Goal: Task Accomplishment & Management: Use online tool/utility

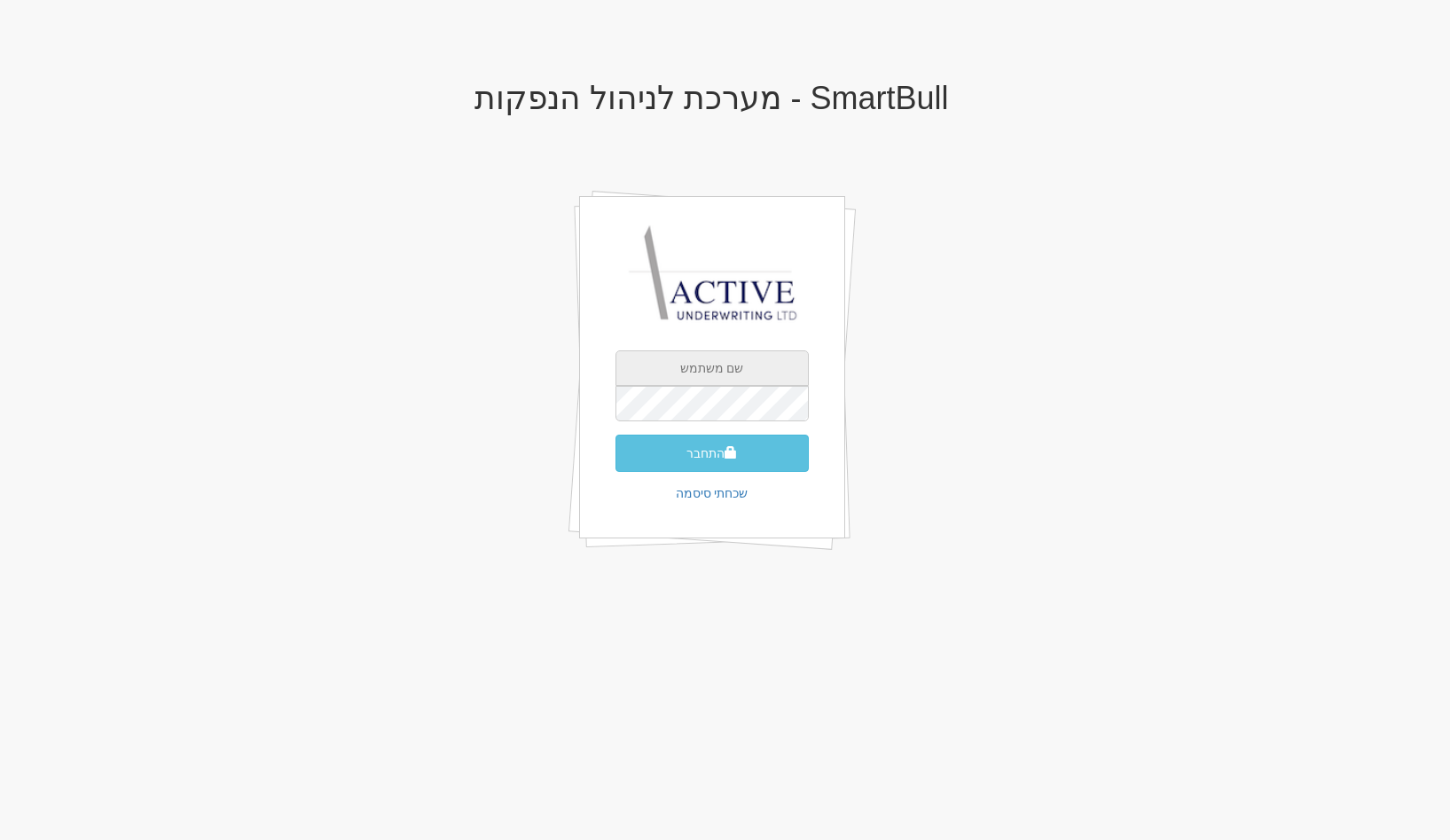
click at [692, 371] on input "text" at bounding box center [713, 368] width 193 height 36
type input "gal@smartbull.co.il"
click at [750, 450] on button "התחבר" at bounding box center [713, 453] width 193 height 38
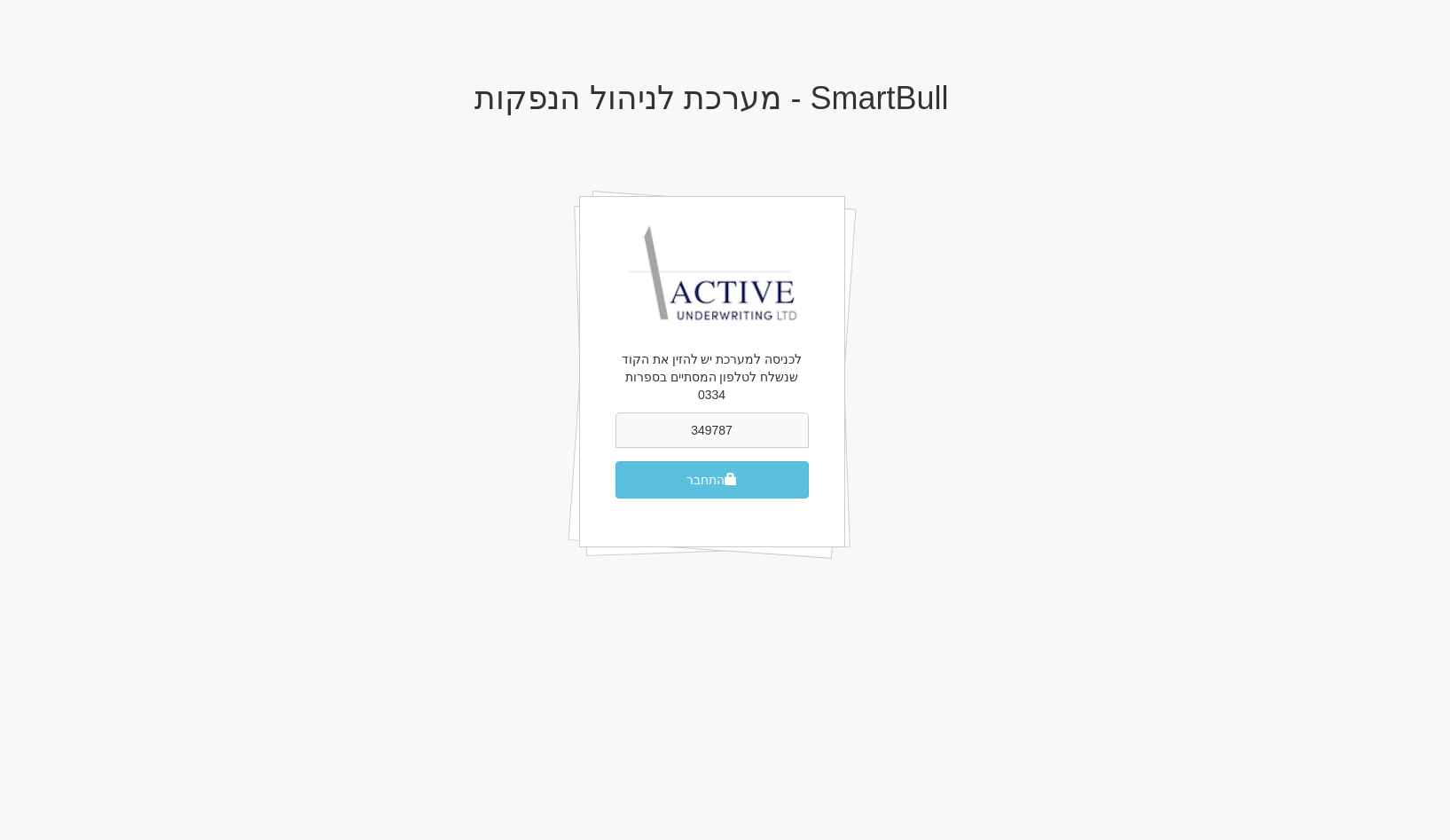
type input "349787"
click at [616, 461] on button "התחבר" at bounding box center [713, 480] width 193 height 38
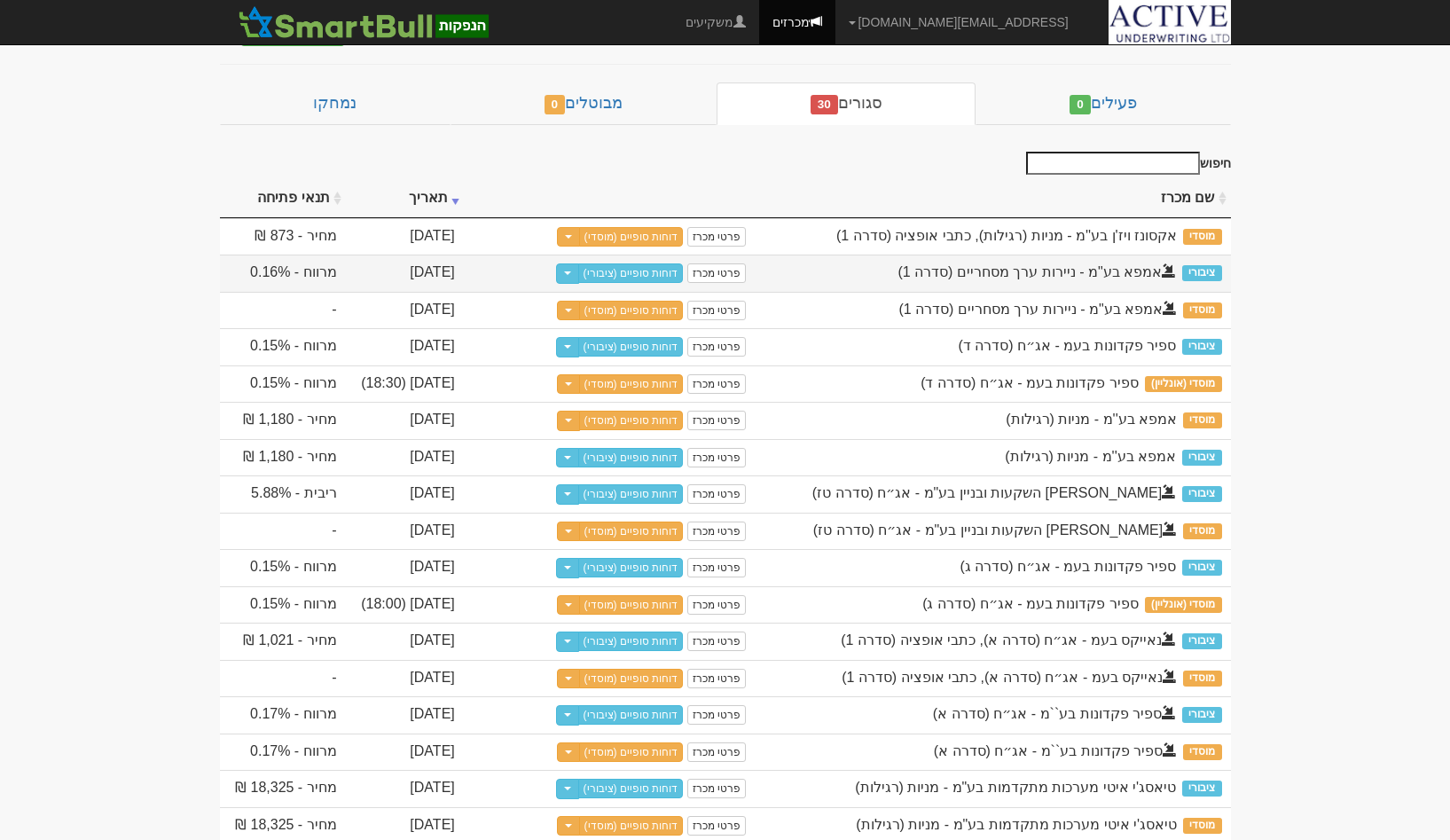
scroll to position [68, 0]
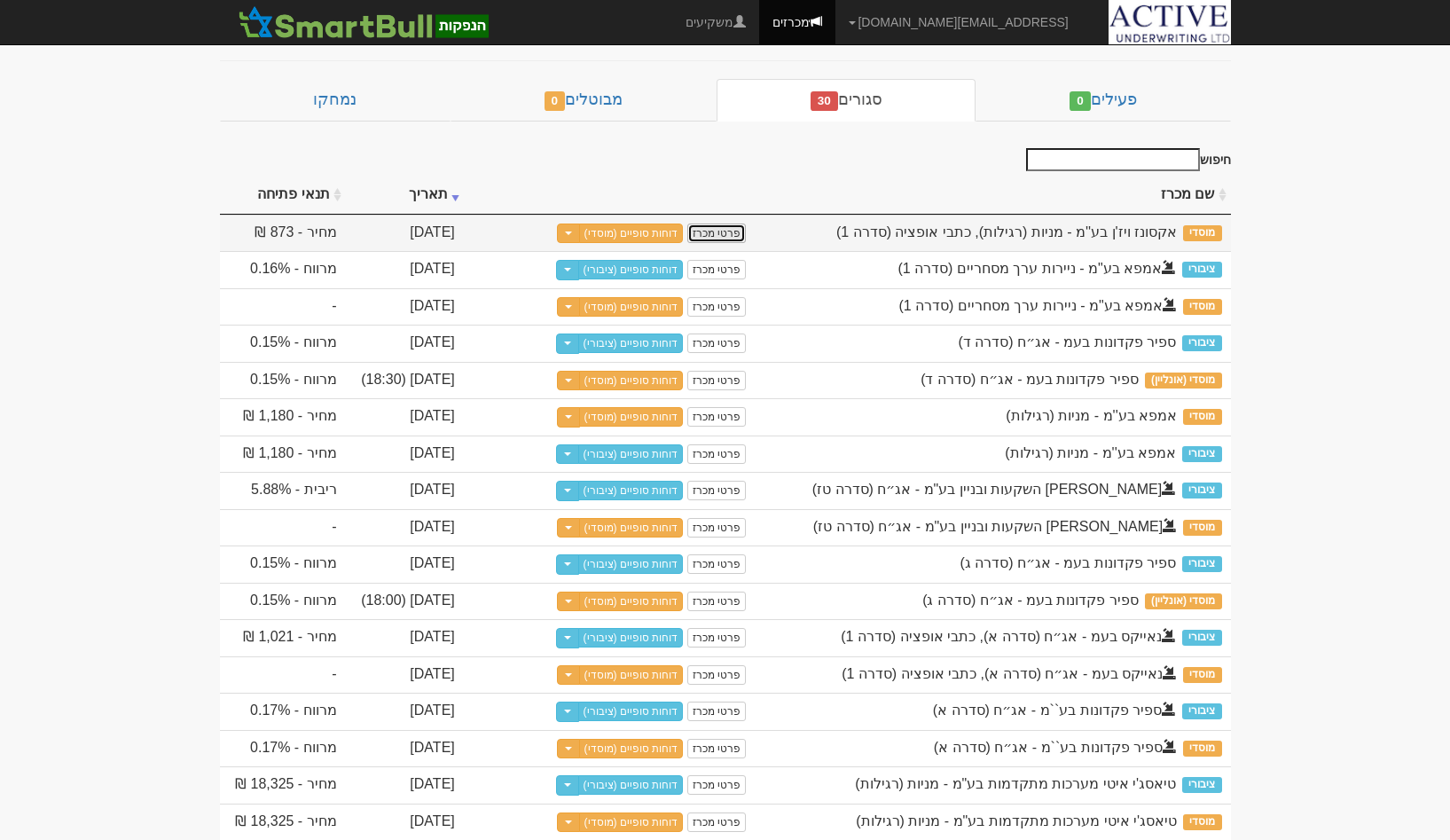
click at [723, 231] on link "פרטי מכרז" at bounding box center [716, 233] width 58 height 20
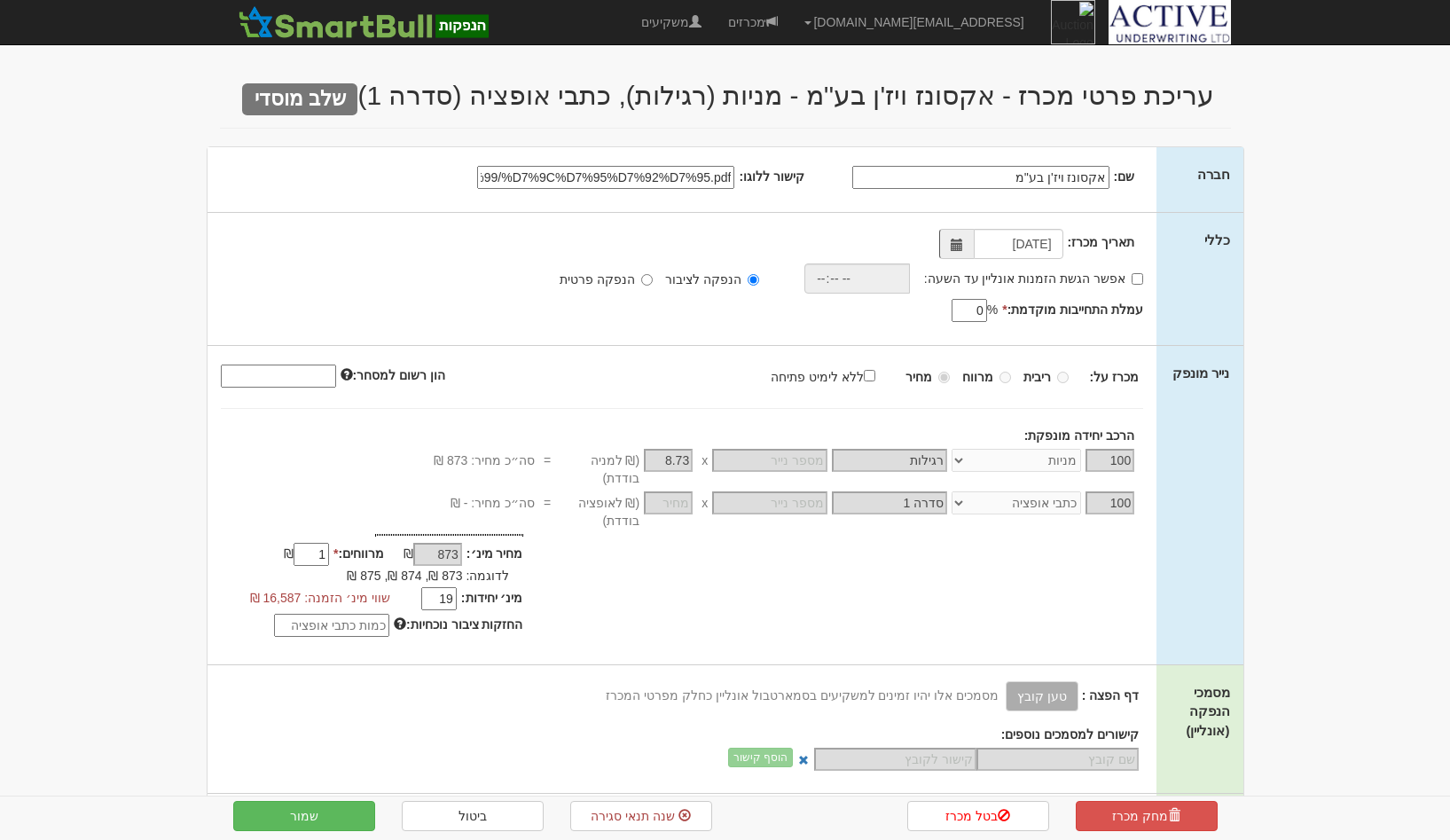
select select "מניות"
select select "כתבי אופציה"
click at [690, 178] on input "file:///Z:/%D7%97%D7%91%D7%A8%D7%95%D7%AA/%D7%90/%D7%90%D7%A7%D7%A1%D7%95%D7%A0…" at bounding box center [605, 177] width 258 height 23
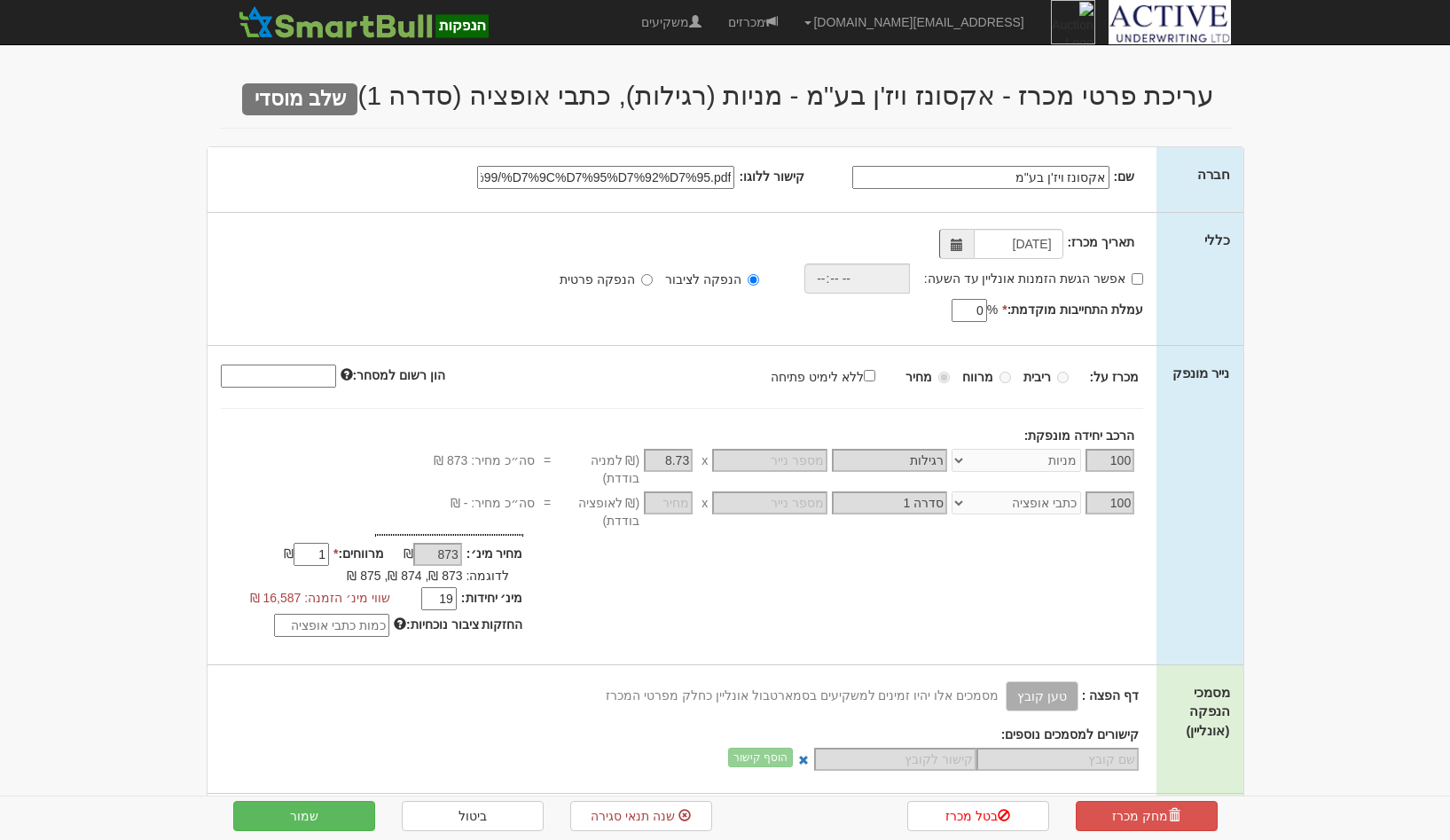
click at [1046, 194] on div "שם: אקסונז ויז'ן בע''מ קישור ללוגו:" at bounding box center [682, 180] width 950 height 65
click at [1050, 183] on input "אקסונז ויז'ן בע''מ" at bounding box center [980, 177] width 258 height 23
click at [653, 180] on input "file:///Z:/%D7%97%D7%91%D7%A8%D7%95%D7%AA/%D7%90/%D7%90%D7%A7%D7%A1%D7%95%D7%A0…" at bounding box center [605, 177] width 258 height 23
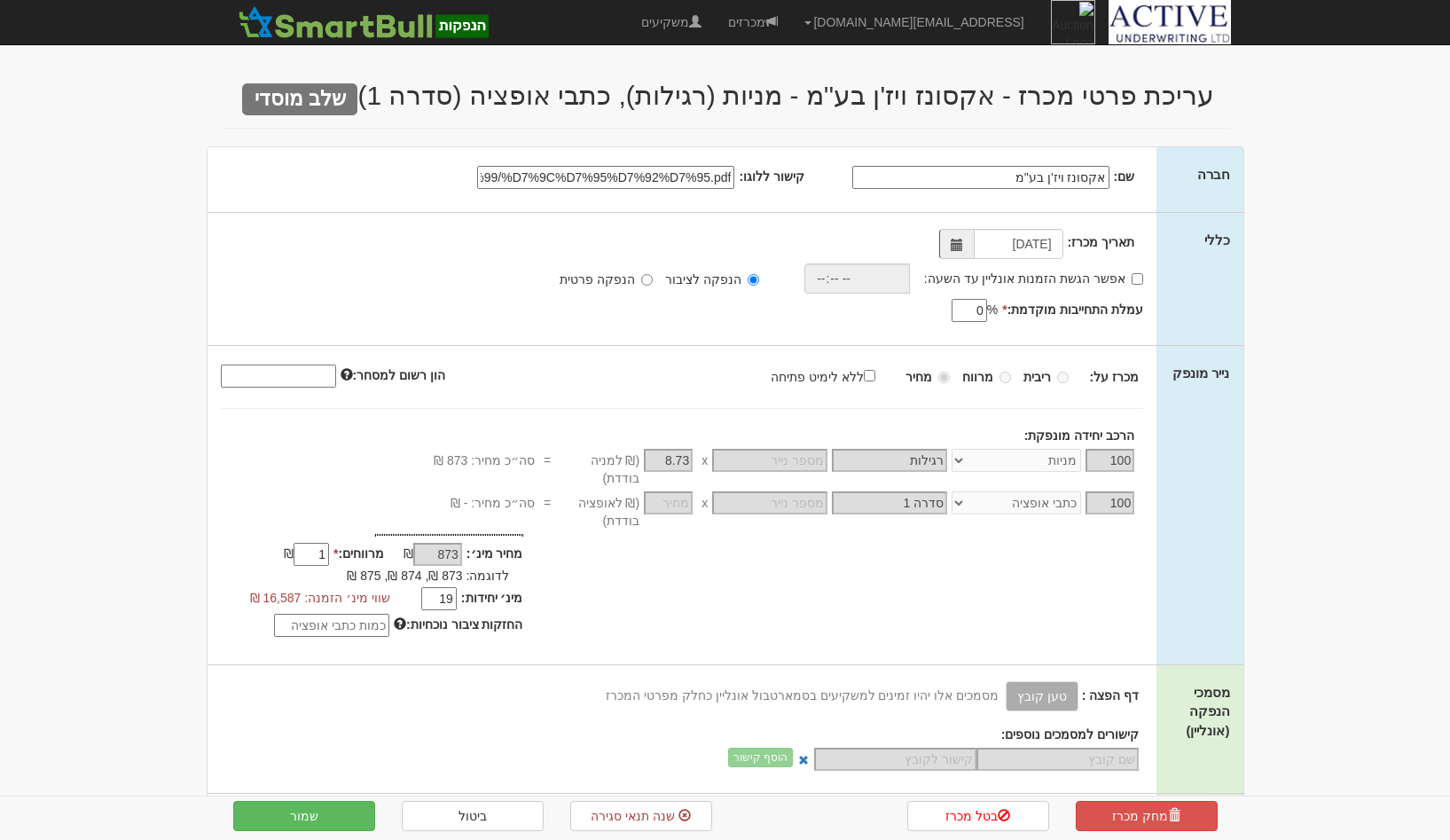
click at [653, 180] on input "file:///Z:/%D7%97%D7%91%D7%A8%D7%95%D7%AA/%D7%90/%D7%90%D7%A7%D7%A1%D7%95%D7%A0…" at bounding box center [605, 177] width 258 height 23
click at [581, 183] on input "file:///Z:/%D7%97%D7%91%D7%A8%D7%95%D7%AA/%D7%90/%D7%90%D7%A7%D7%A1%D7%95%D7%A0…" at bounding box center [605, 177] width 258 height 23
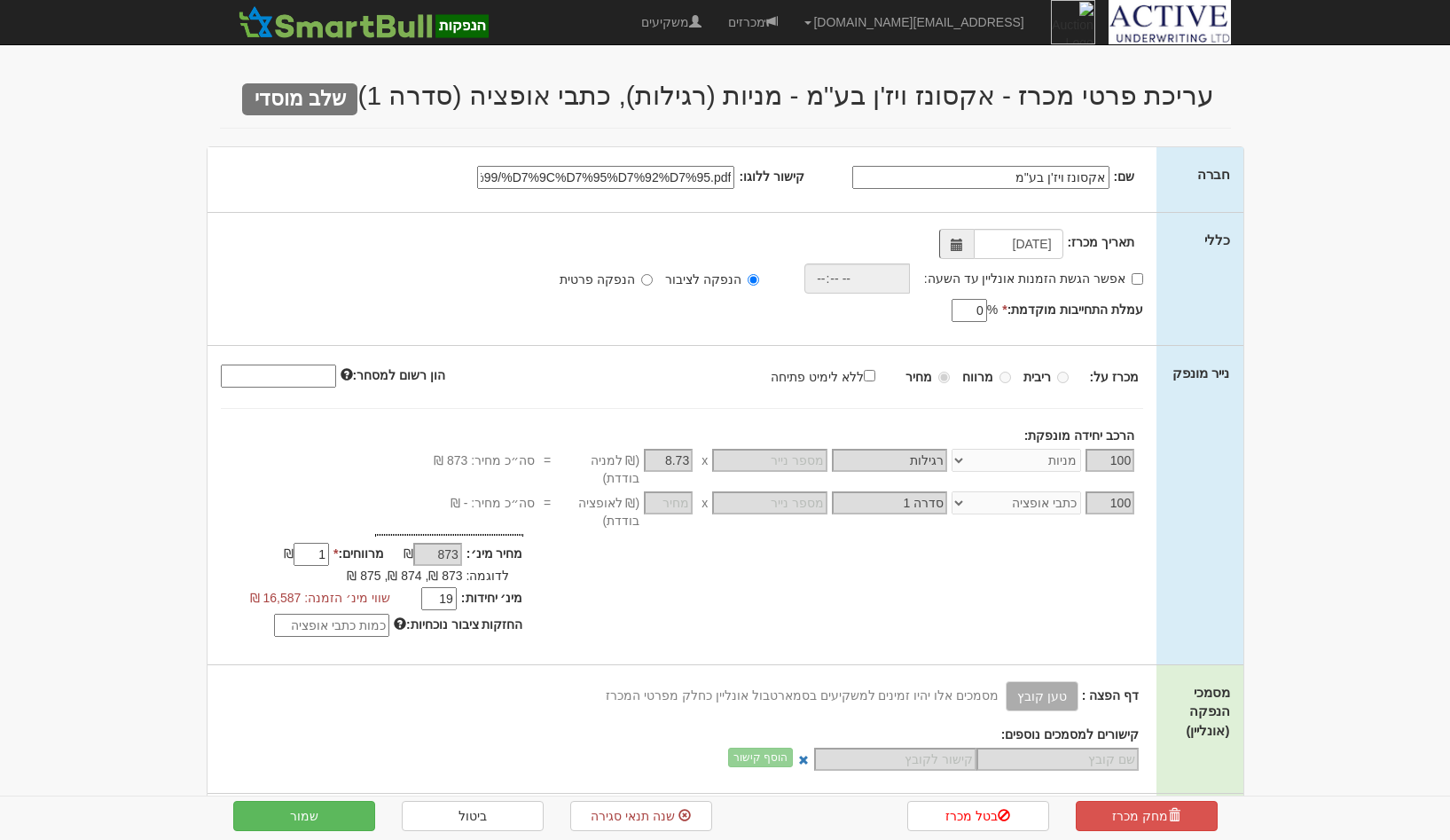
paste input "data:image/png;base64,iVBORw0KGgoAAAANSUhEUgAAAOAAAADgCAMAAAAt85rTAAAAn1BMVEX//…"
type input "data:image/png;base64,iVBORw0KGgoAAAANSUhEUgAAAOAAAADgCAMAAAAt85rTAAAAn1BMVEX//…"
click at [503, 817] on link "ביטול" at bounding box center [473, 815] width 142 height 31
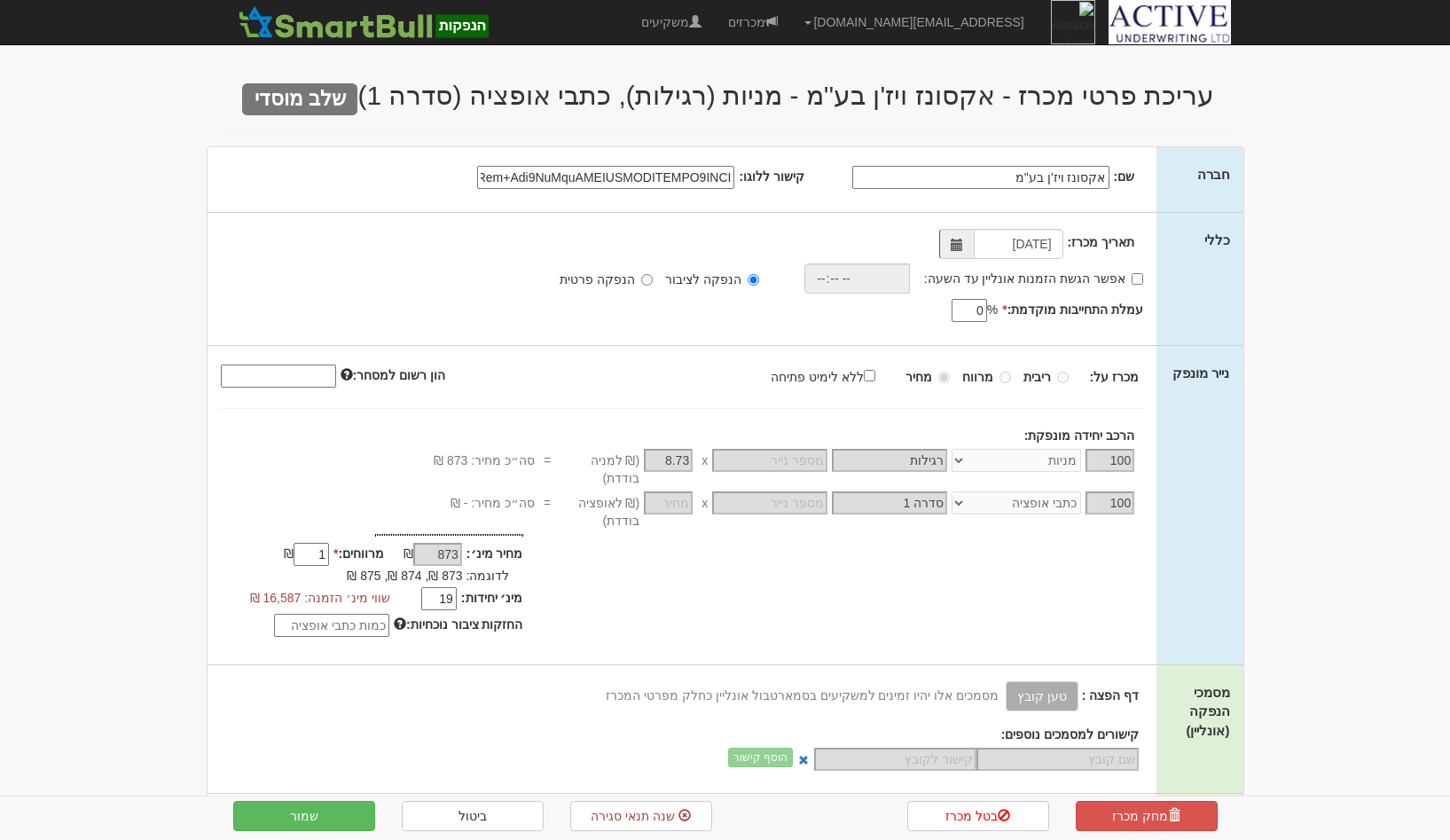
click at [1333, 312] on body "gal@smartbull.co.il הגדרות חשבונות הנפקה תבניות הודעות קיבול" at bounding box center [725, 713] width 1450 height 1425
click at [791, 22] on link "מכרזים" at bounding box center [752, 22] width 76 height 44
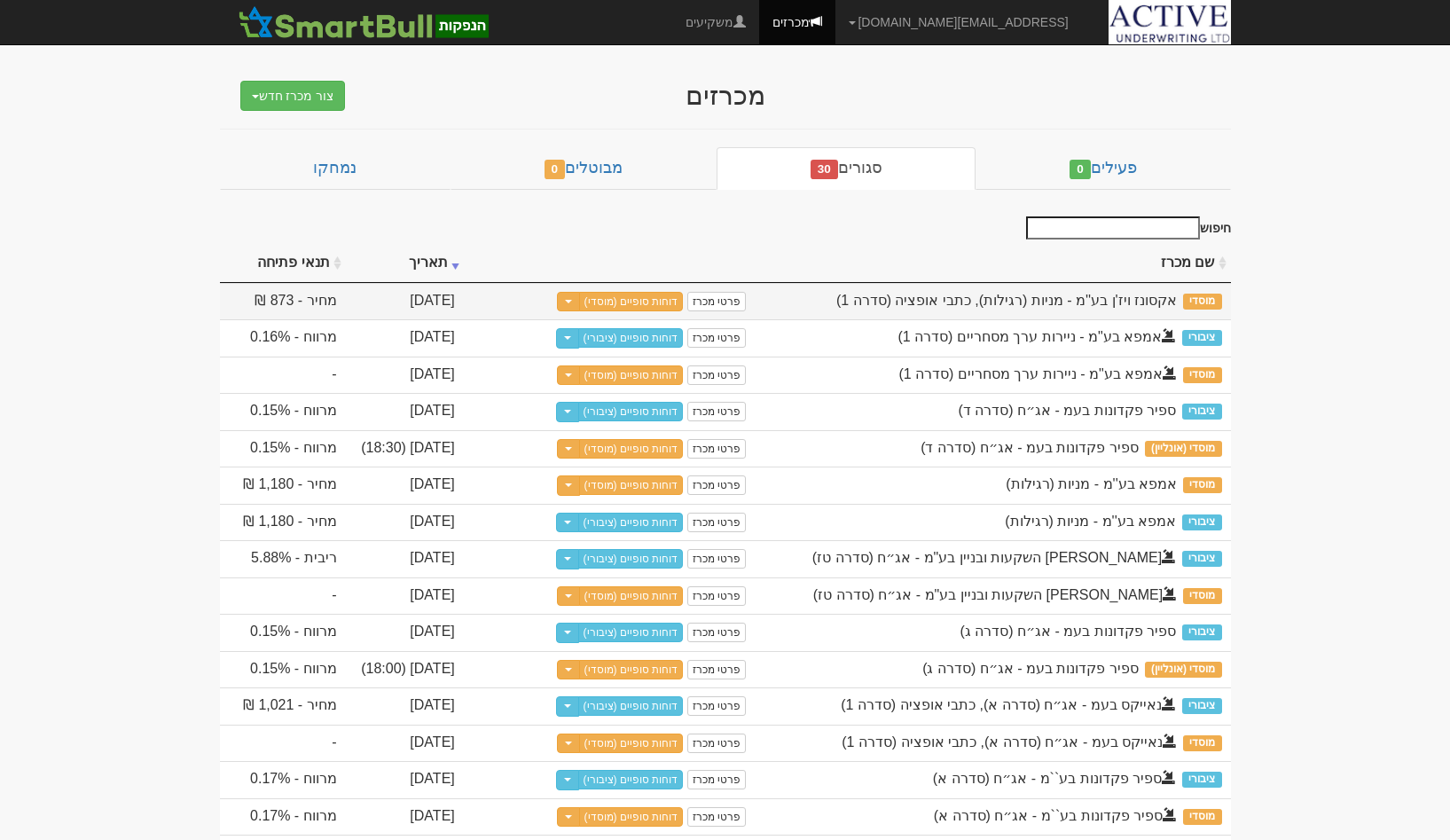
click at [746, 296] on td "פרטי מכרז דוחות סופיים (מוסדי) Toggle Dropdown שכפל מכרז" at bounding box center [609, 302] width 291 height 38
click at [739, 296] on link "פרטי מכרז" at bounding box center [716, 302] width 58 height 20
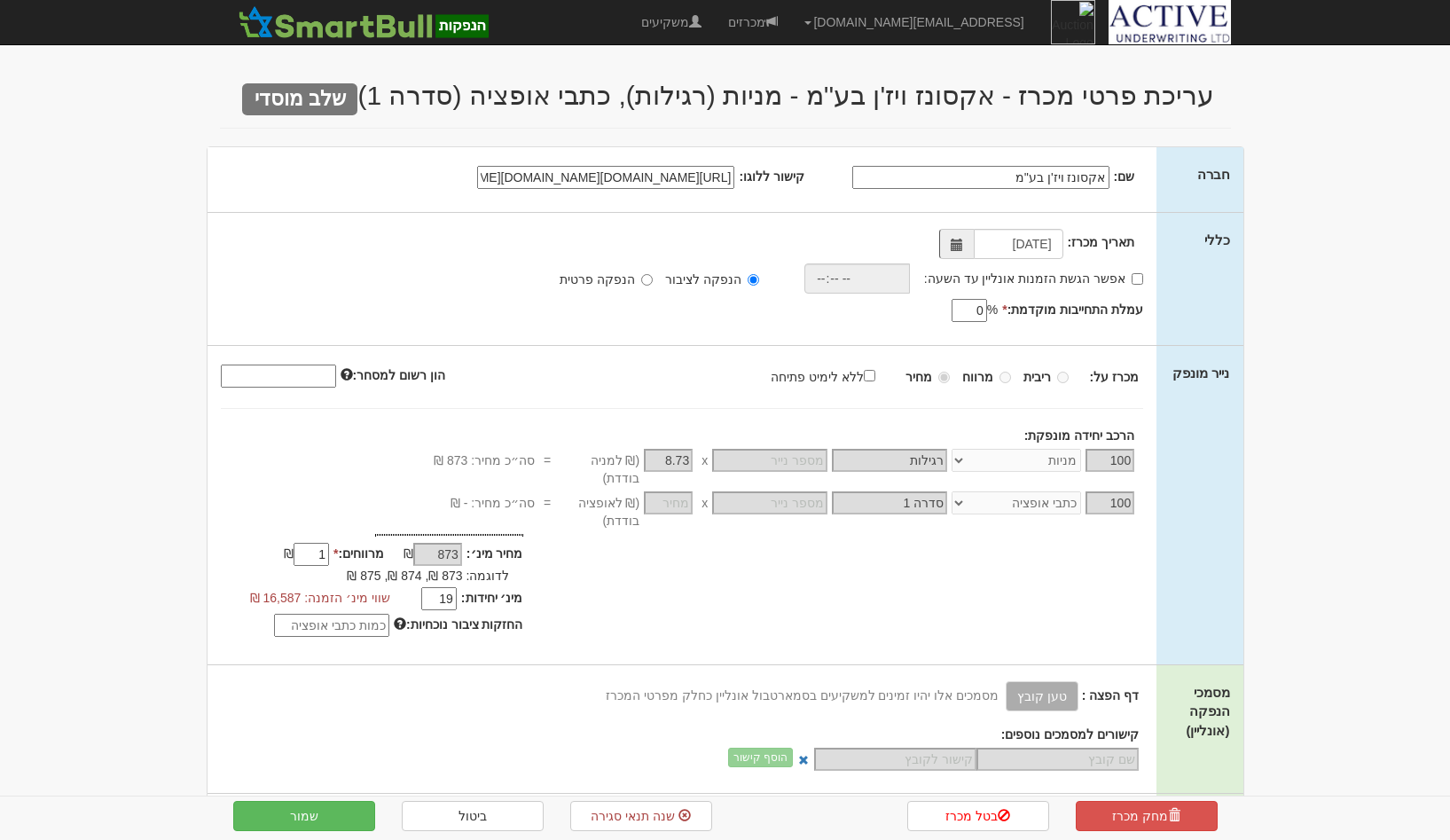
select select "מניות"
select select "כתבי אופציה"
click at [682, 174] on input "[URL][DOMAIN_NAME][DOMAIN_NAME][DOMAIN_NAME]" at bounding box center [605, 177] width 258 height 23
click at [682, 174] on input "https://www.bing.com/images/search?view=detailV2&ccid=XOFydegB&id=EE806584FAA67…" at bounding box center [605, 177] width 258 height 23
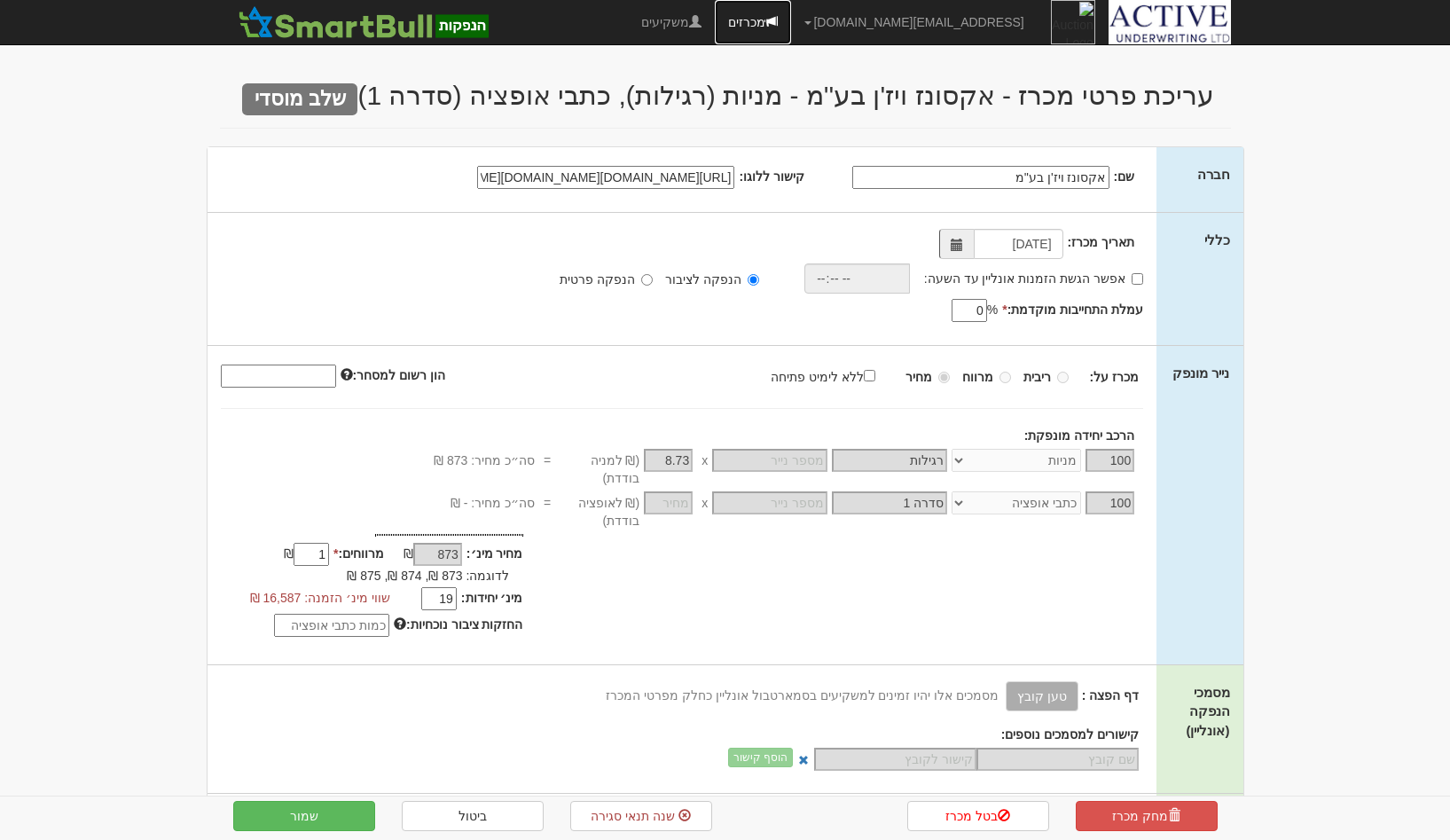
click at [791, 9] on link "מכרזים" at bounding box center [752, 22] width 76 height 44
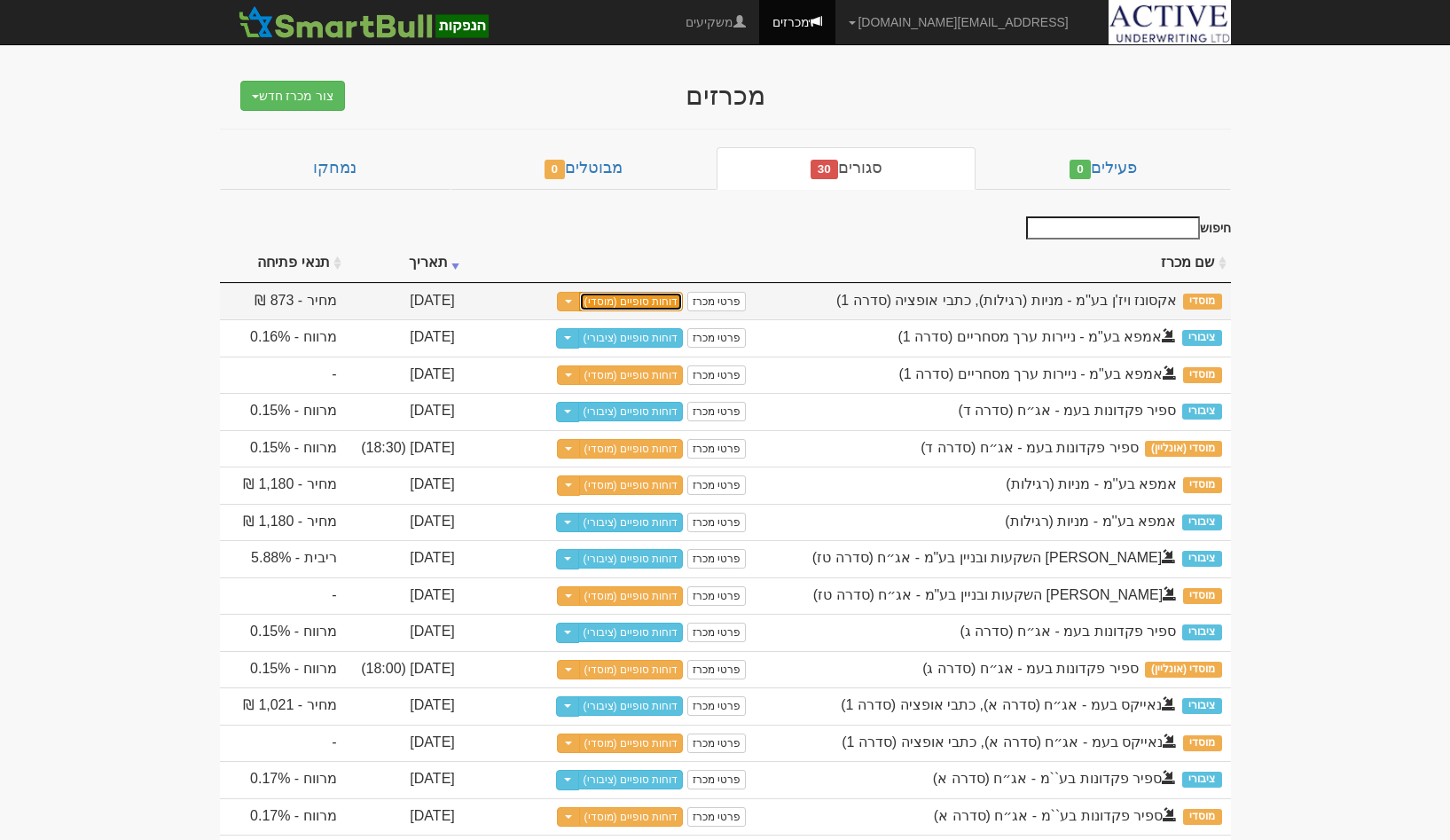
click at [646, 305] on link "דוחות סופיים (מוסדי)" at bounding box center [632, 302] width 105 height 20
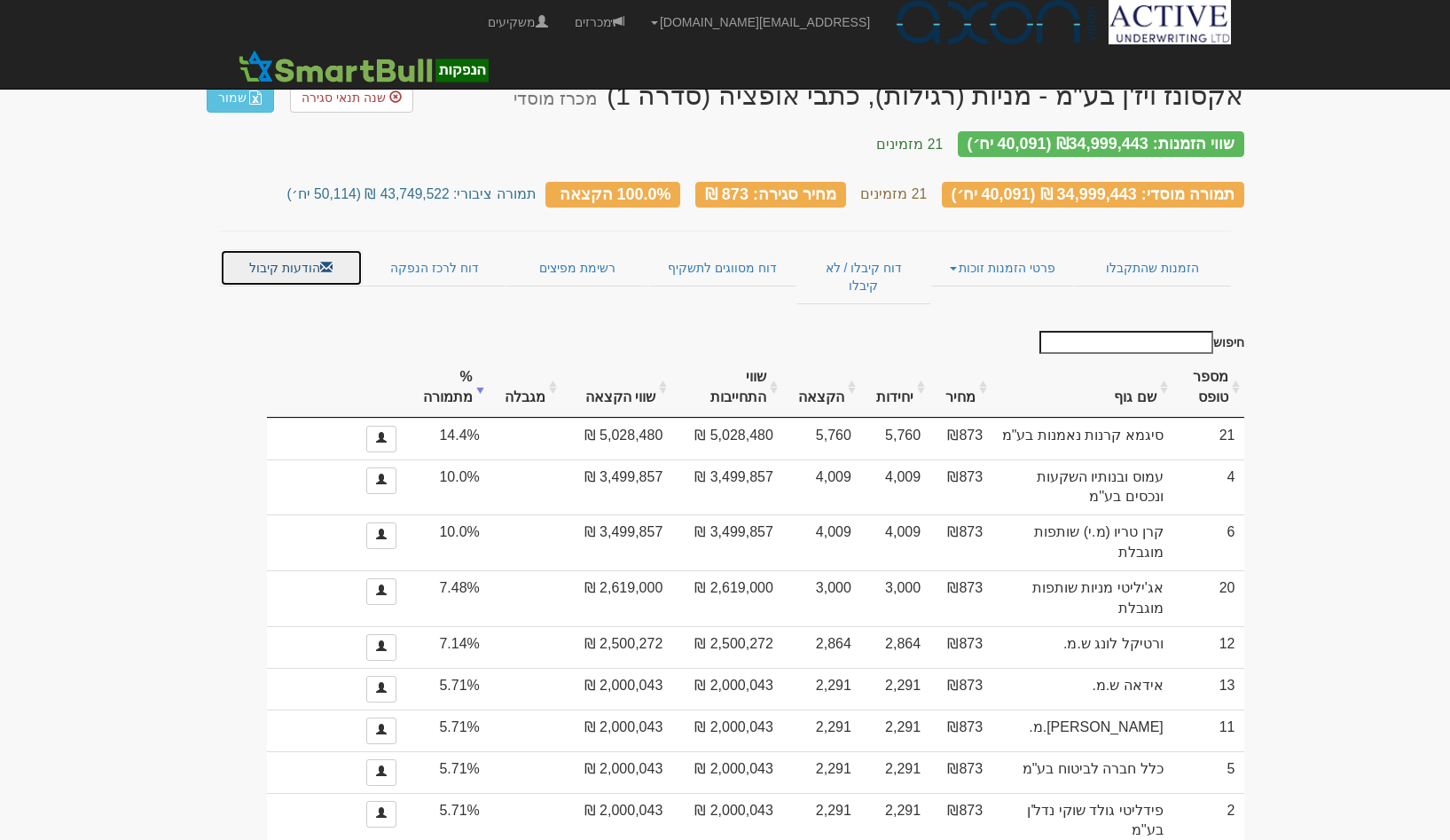
click at [331, 249] on link "הודעות קיבול" at bounding box center [291, 267] width 143 height 38
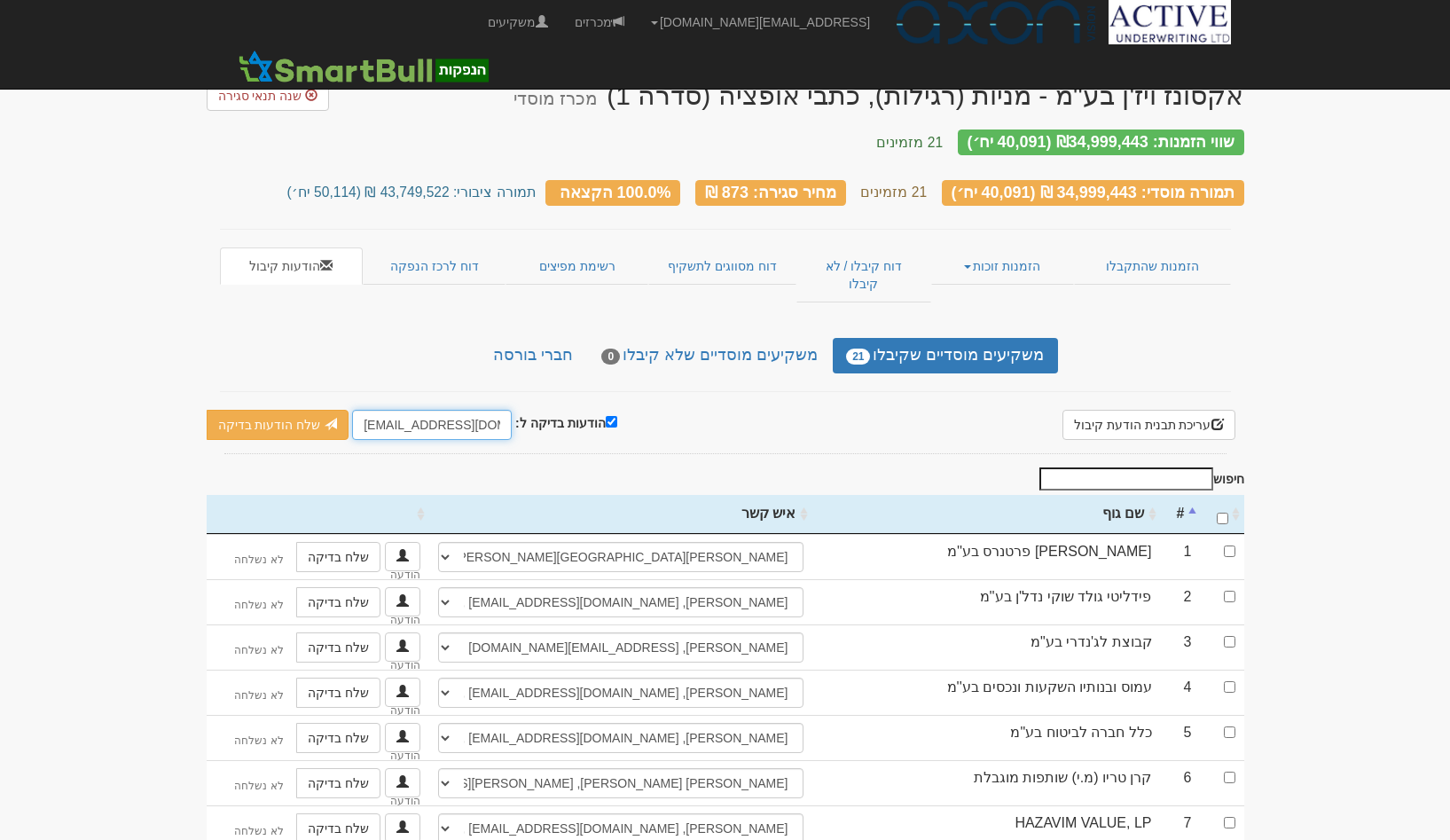
click at [429, 410] on input "[EMAIL_ADDRESS][DOMAIN_NAME]" at bounding box center [432, 424] width 160 height 31
type input "ע"
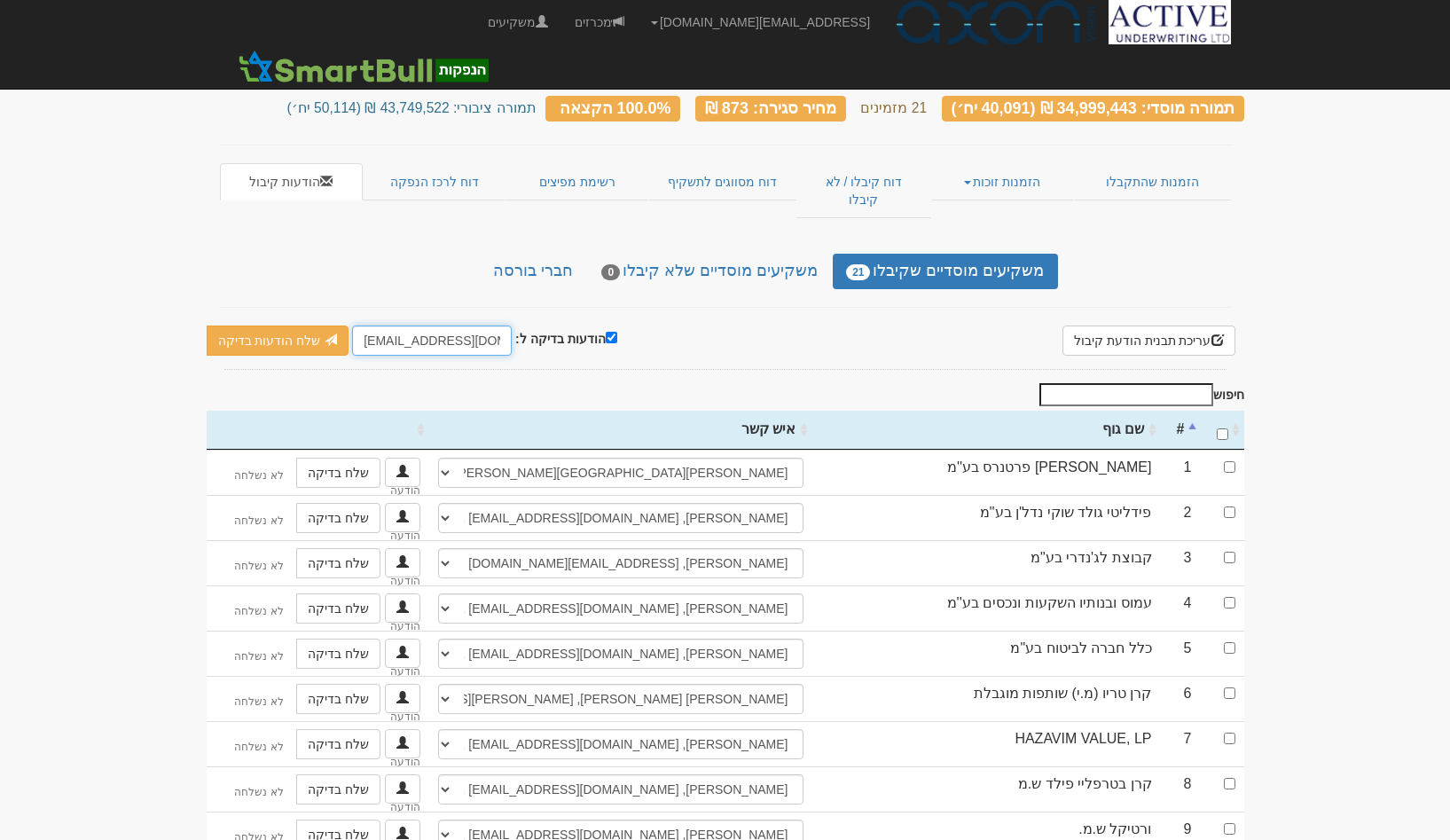
scroll to position [173, 0]
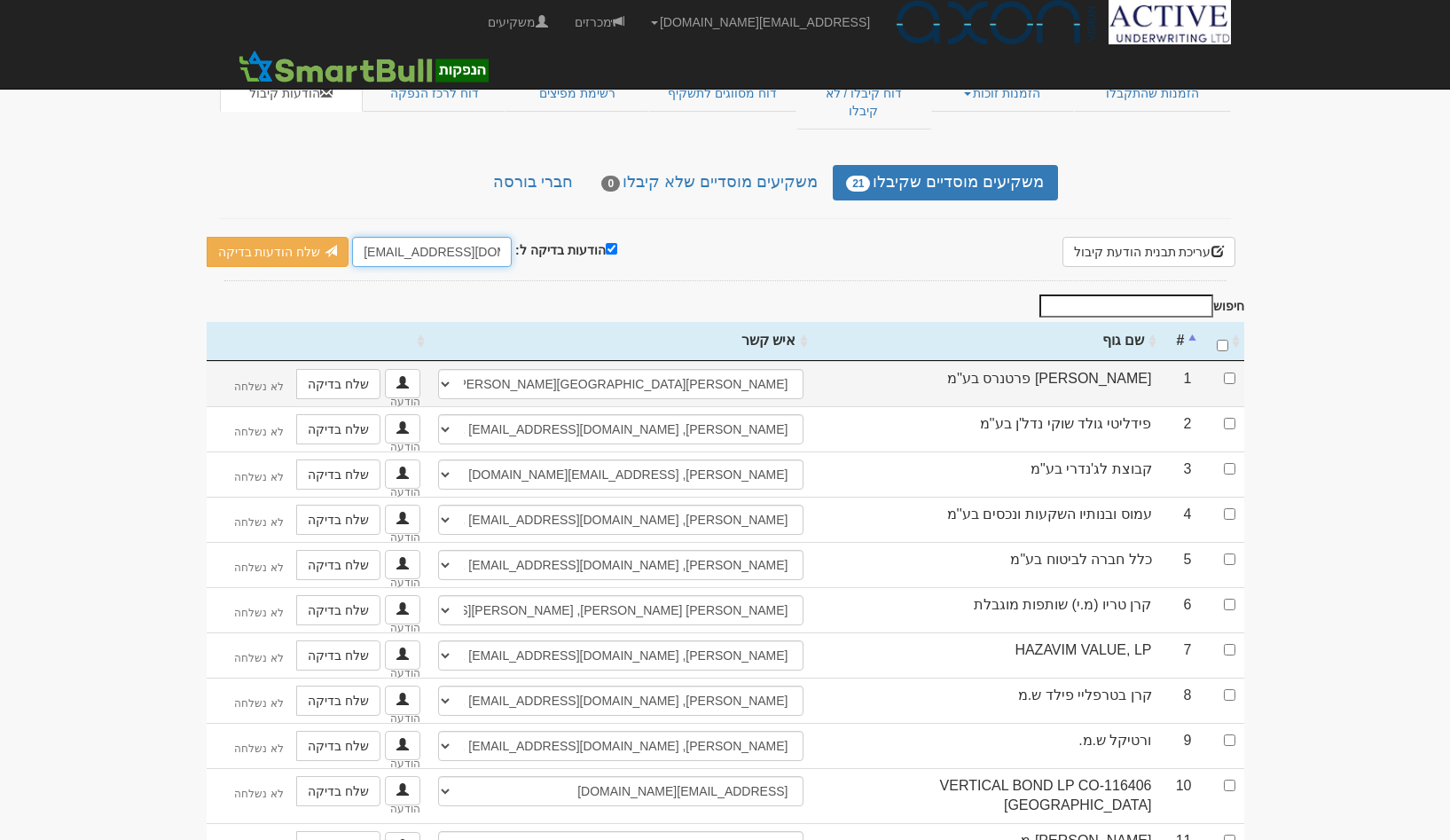
type input "[EMAIL_ADDRESS][DOMAIN_NAME]"
click at [1225, 372] on input "checkbox" at bounding box center [1230, 378] width 12 height 12
checkbox input "true"
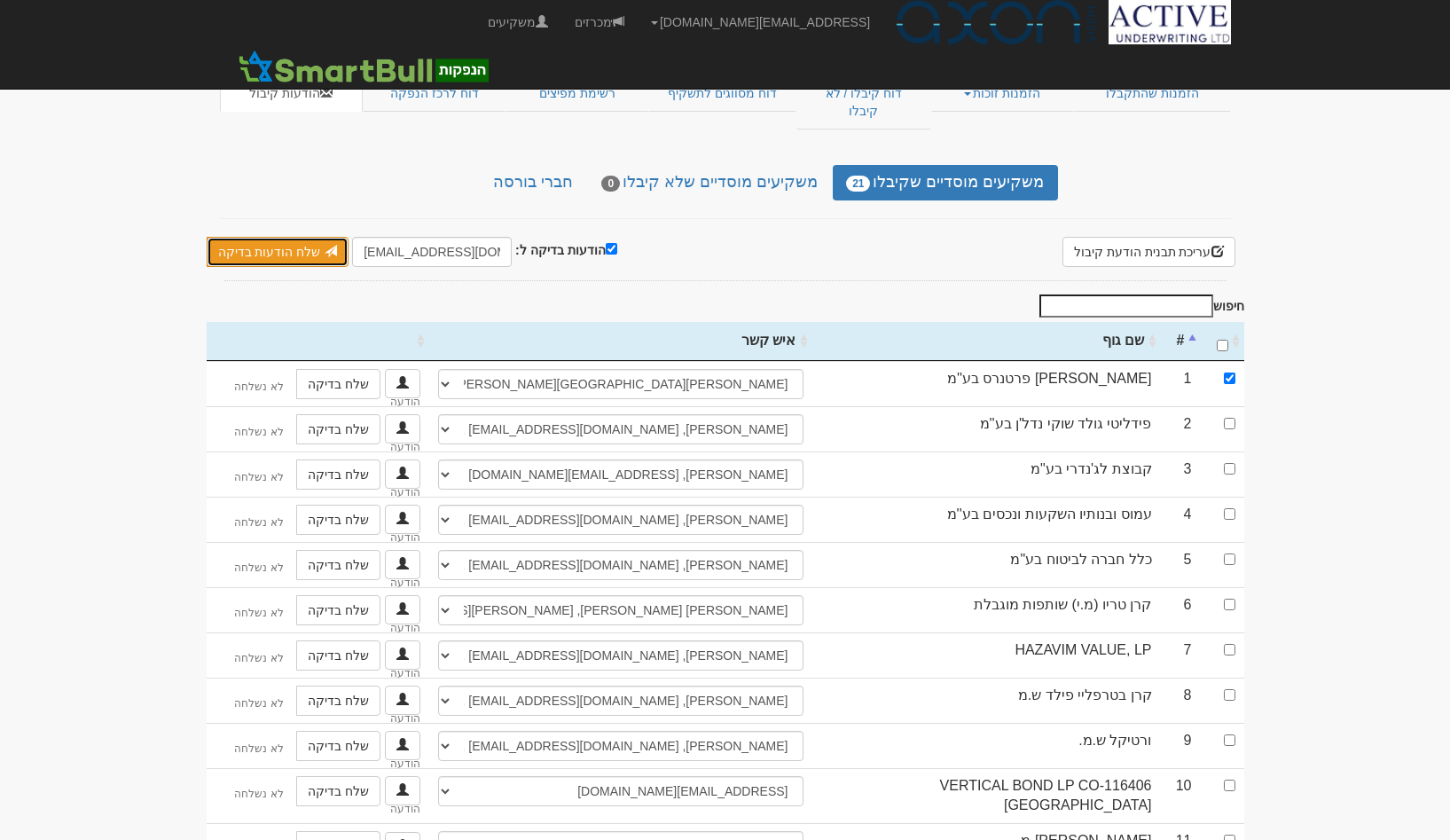
click at [286, 237] on link "שלח הודעות בדיקה" at bounding box center [277, 252] width 143 height 31
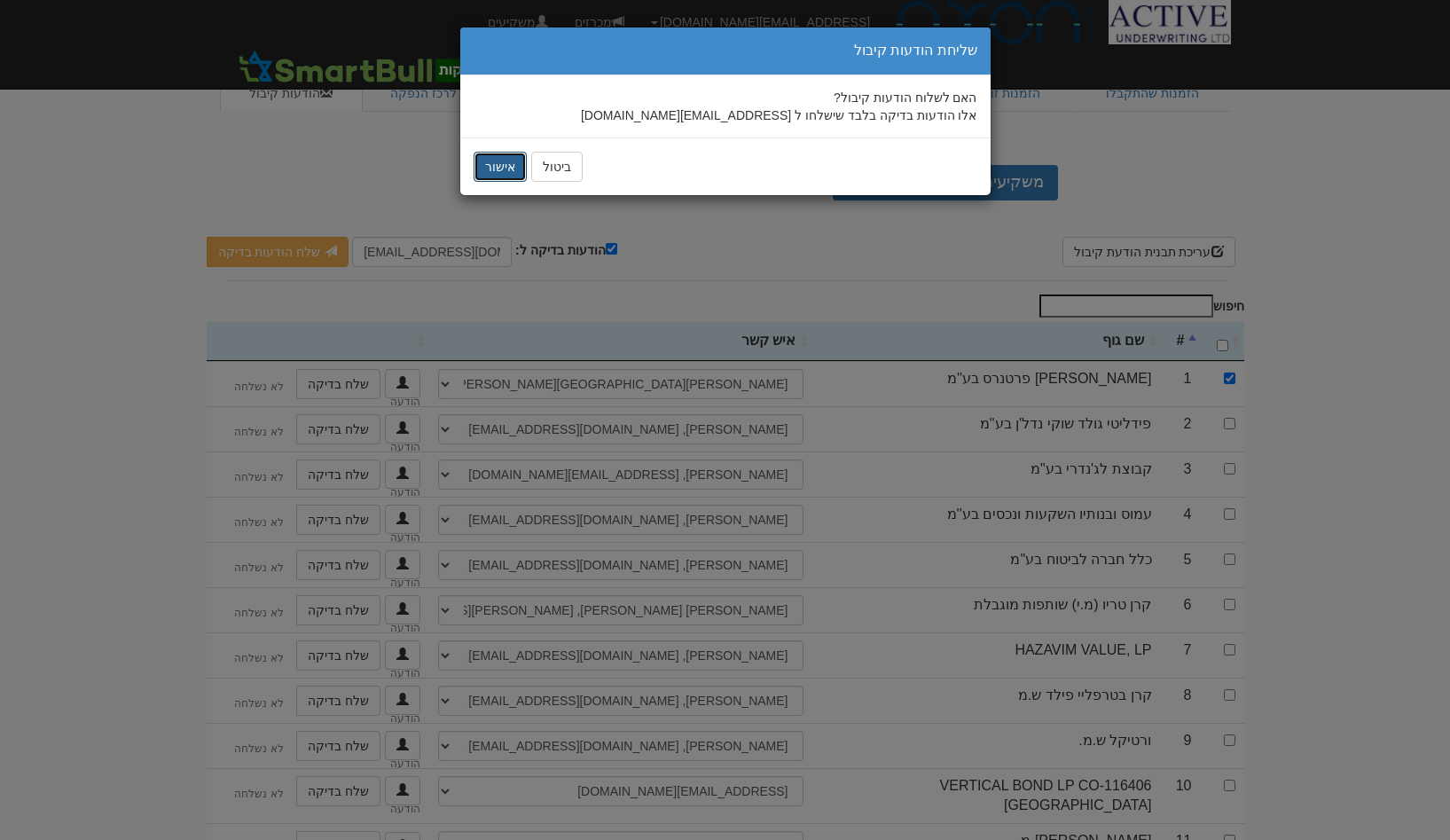
click at [507, 165] on button "אישור" at bounding box center [500, 167] width 53 height 31
